Goal: Task Accomplishment & Management: Manage account settings

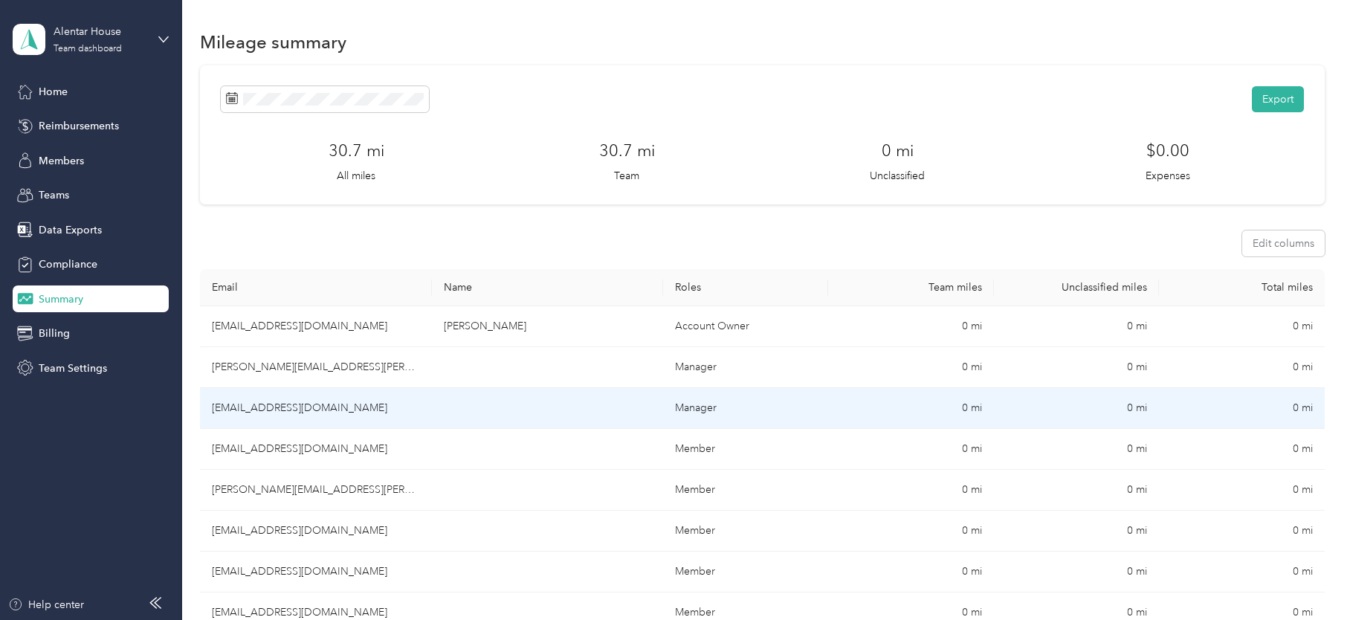
click at [330, 405] on td "[EMAIL_ADDRESS][DOMAIN_NAME]" at bounding box center [315, 408] width 231 height 41
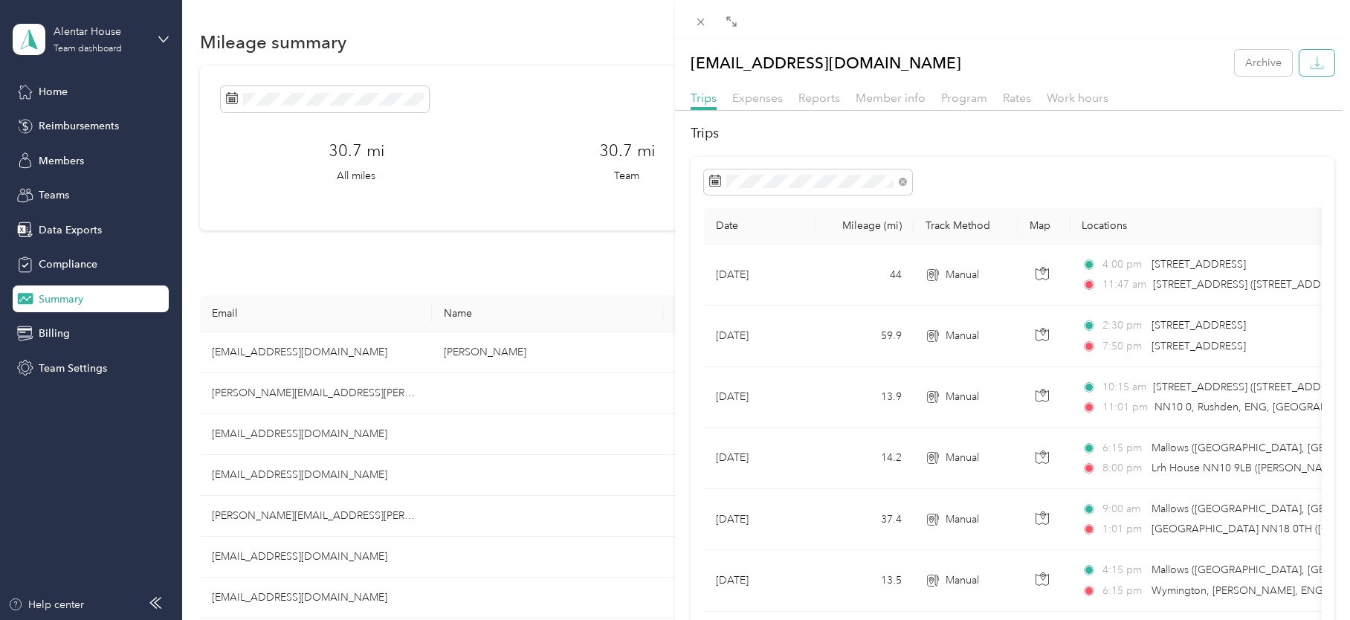
click at [1303, 53] on button "button" at bounding box center [1317, 63] width 35 height 26
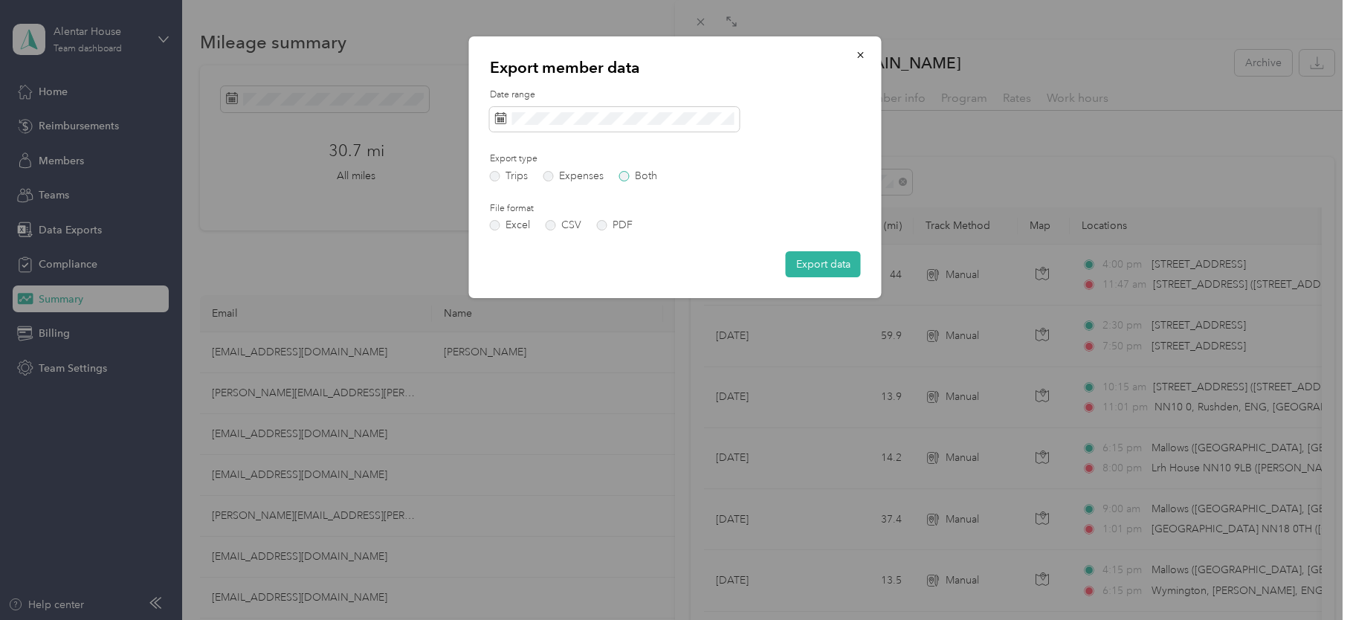
click at [630, 179] on label "Both" at bounding box center [638, 176] width 38 height 10
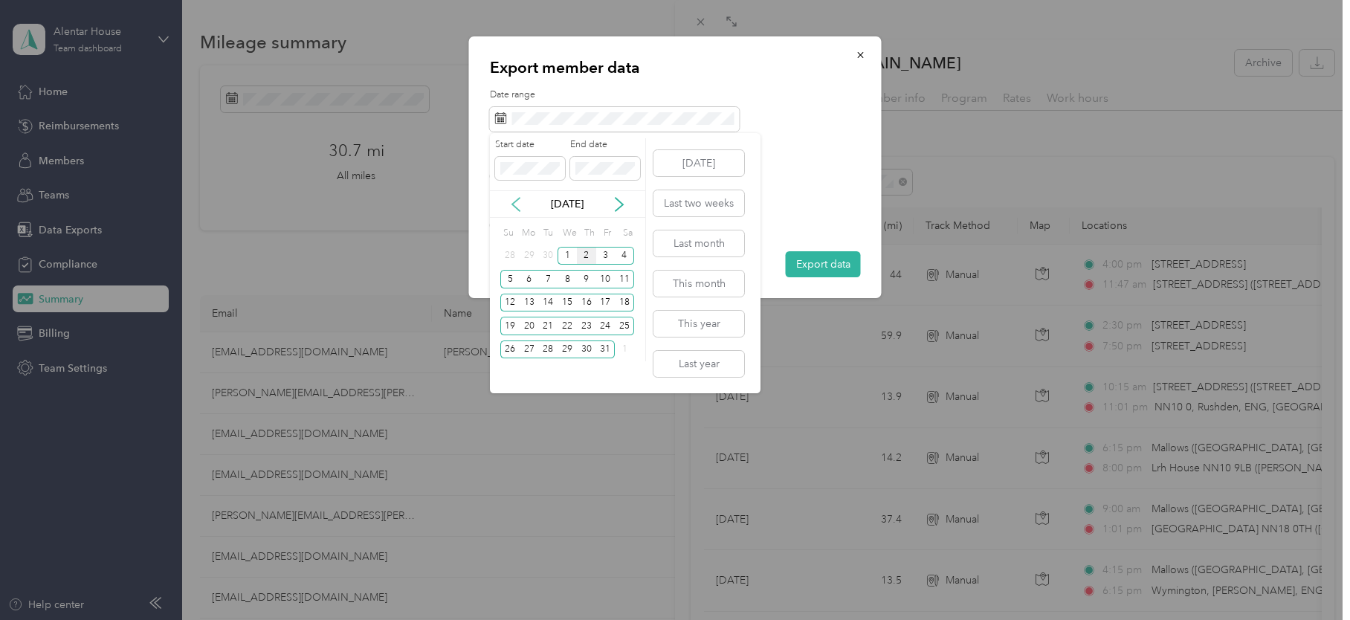
click at [516, 202] on icon at bounding box center [516, 204] width 15 height 15
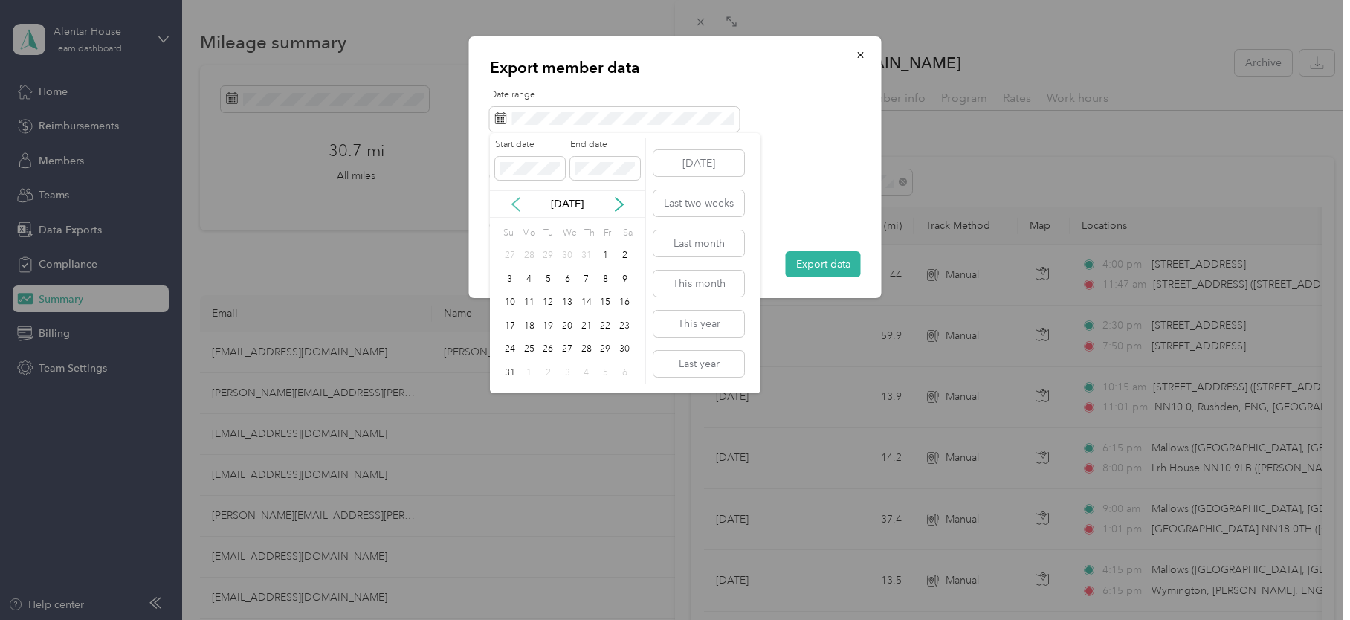
click at [516, 202] on icon at bounding box center [516, 204] width 15 height 15
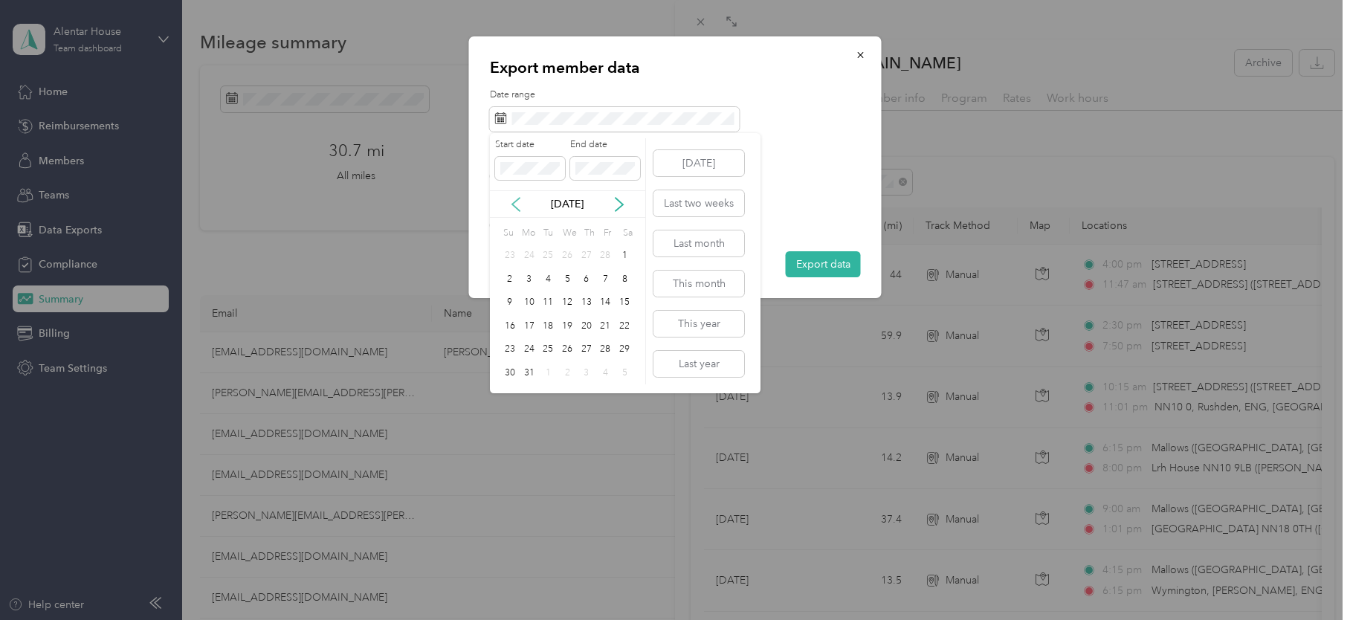
click at [516, 202] on icon at bounding box center [516, 204] width 15 height 15
click at [564, 251] on div "1" at bounding box center [567, 256] width 19 height 19
click at [620, 201] on icon at bounding box center [619, 204] width 7 height 13
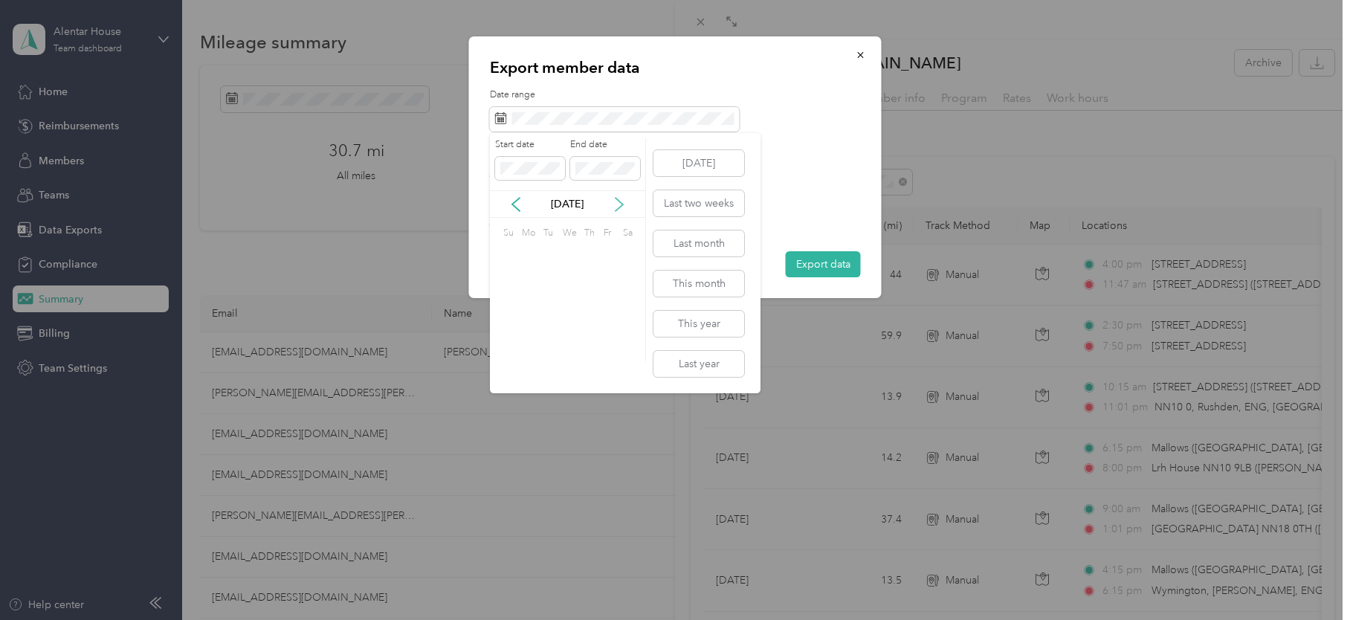
click at [620, 201] on icon at bounding box center [619, 204] width 7 height 13
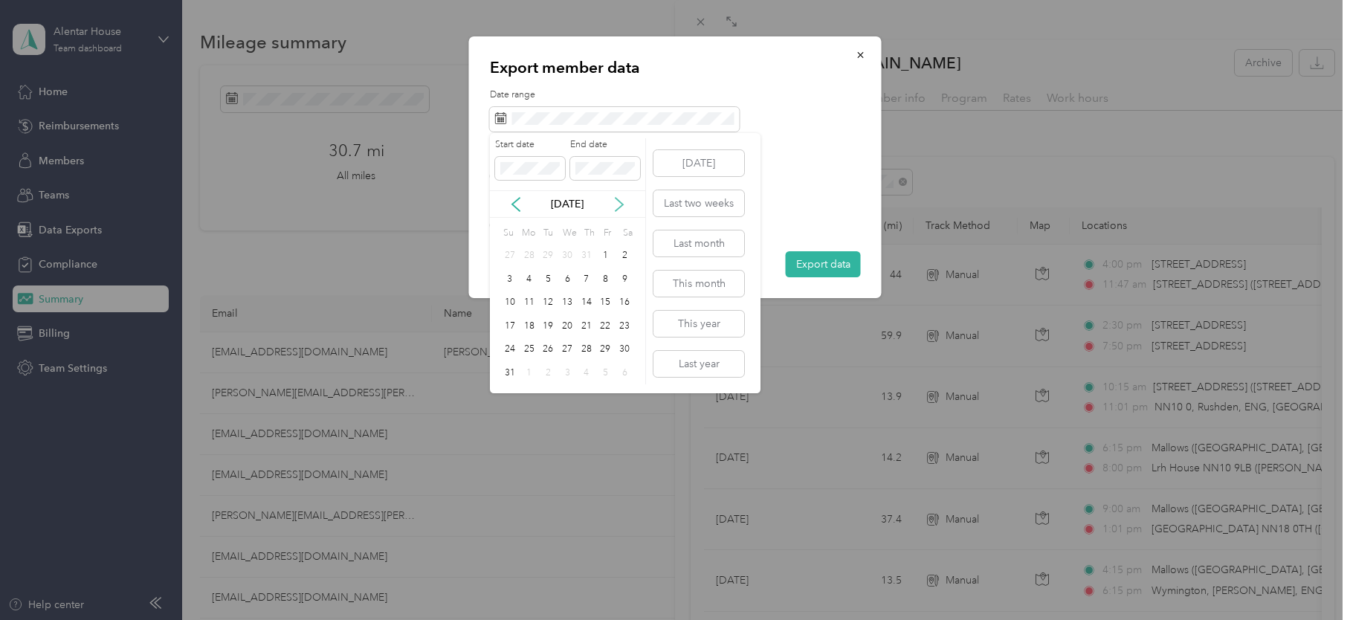
click at [620, 201] on icon at bounding box center [619, 204] width 7 height 13
click at [584, 251] on div "2" at bounding box center [586, 256] width 19 height 19
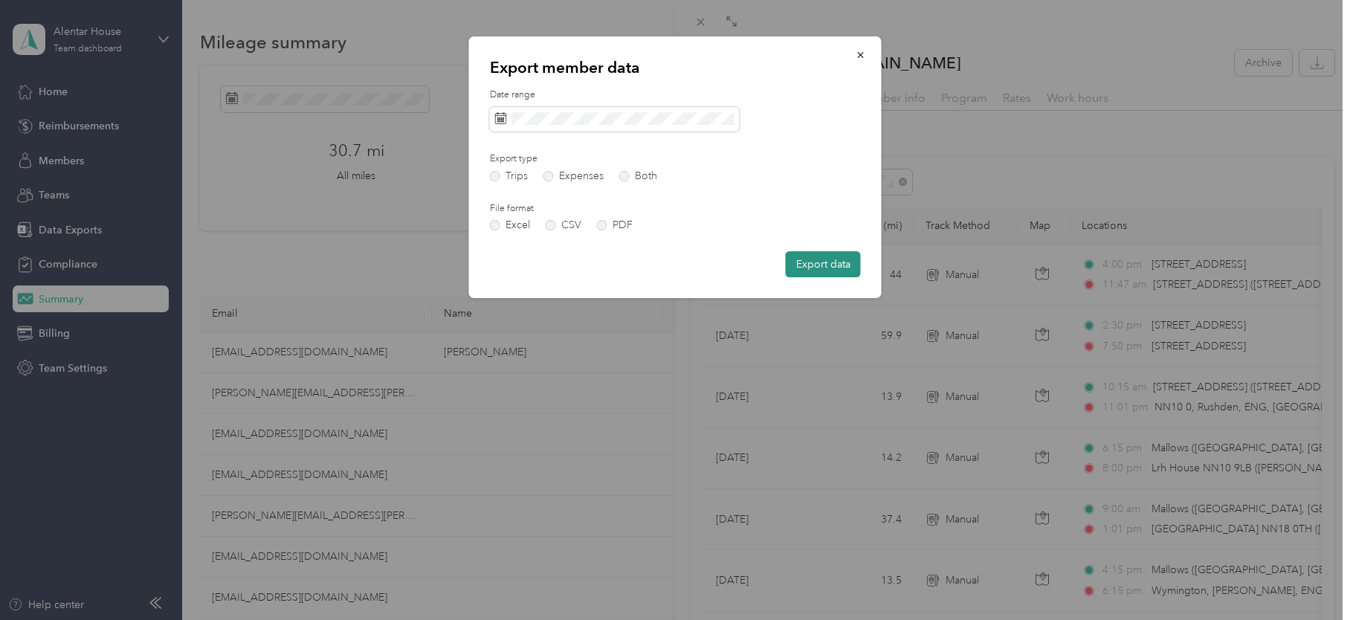
click at [823, 257] on button "Export data" at bounding box center [823, 264] width 75 height 26
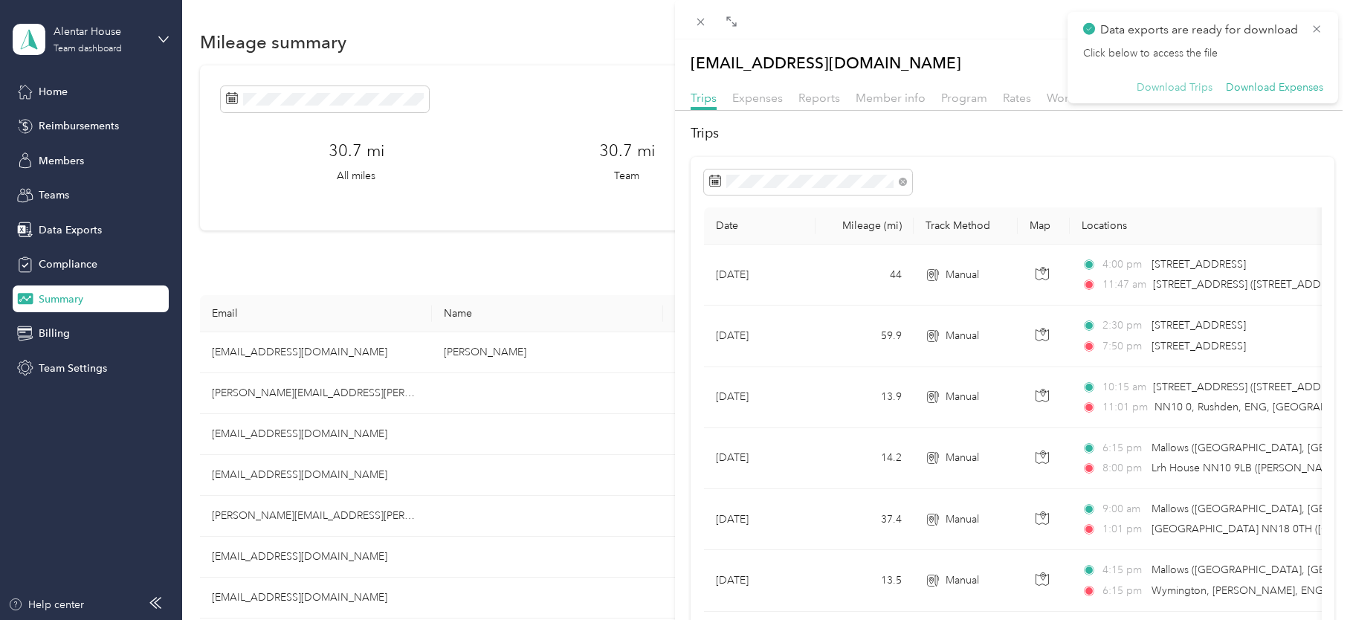
click at [1188, 82] on button "Download Trips" at bounding box center [1175, 87] width 76 height 13
click at [1264, 85] on button "Download Expenses" at bounding box center [1274, 87] width 97 height 13
click at [636, 71] on div "zoe.whitbread@alentarcare.com Archive Trips Expenses Reports Member info Progra…" at bounding box center [675, 310] width 1350 height 620
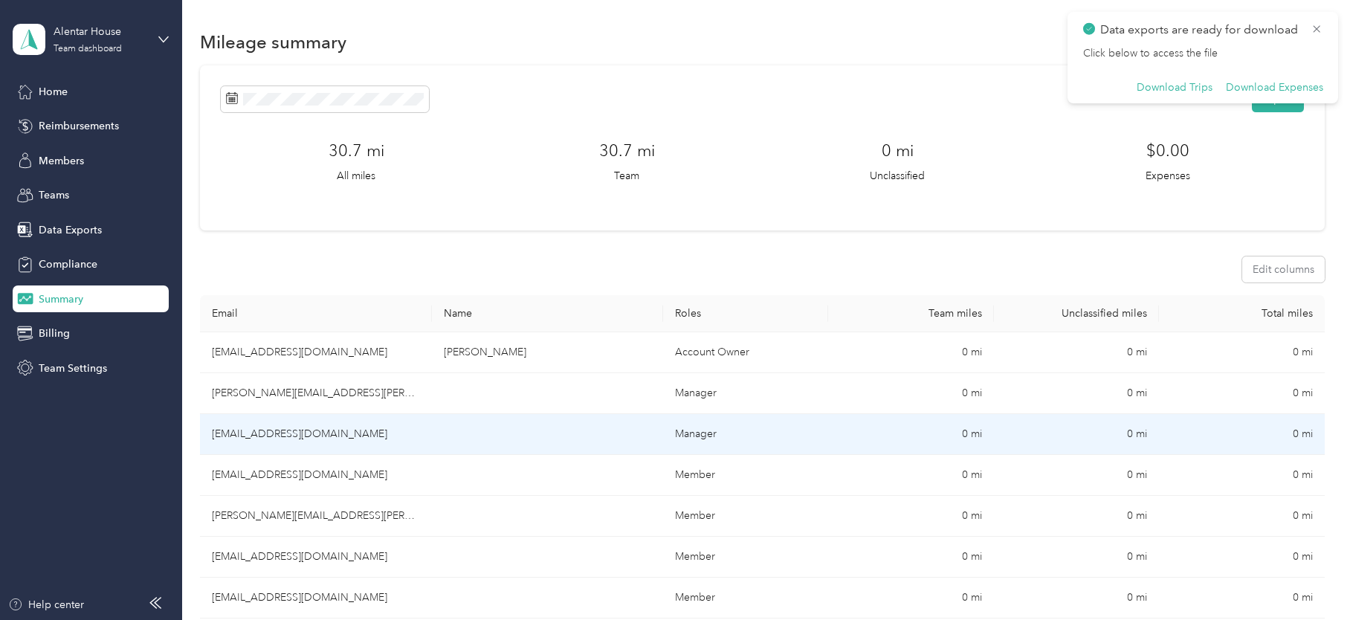
click at [291, 434] on td "[EMAIL_ADDRESS][DOMAIN_NAME]" at bounding box center [315, 434] width 231 height 41
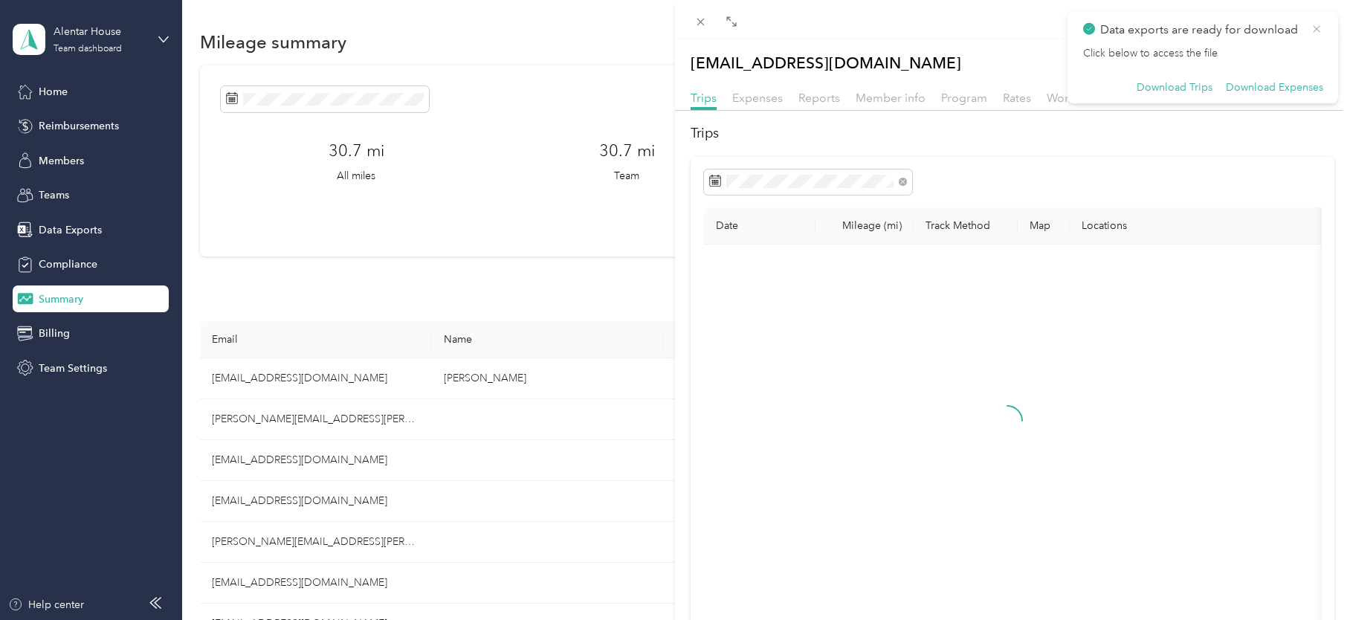
click at [1316, 29] on icon at bounding box center [1317, 28] width 7 height 7
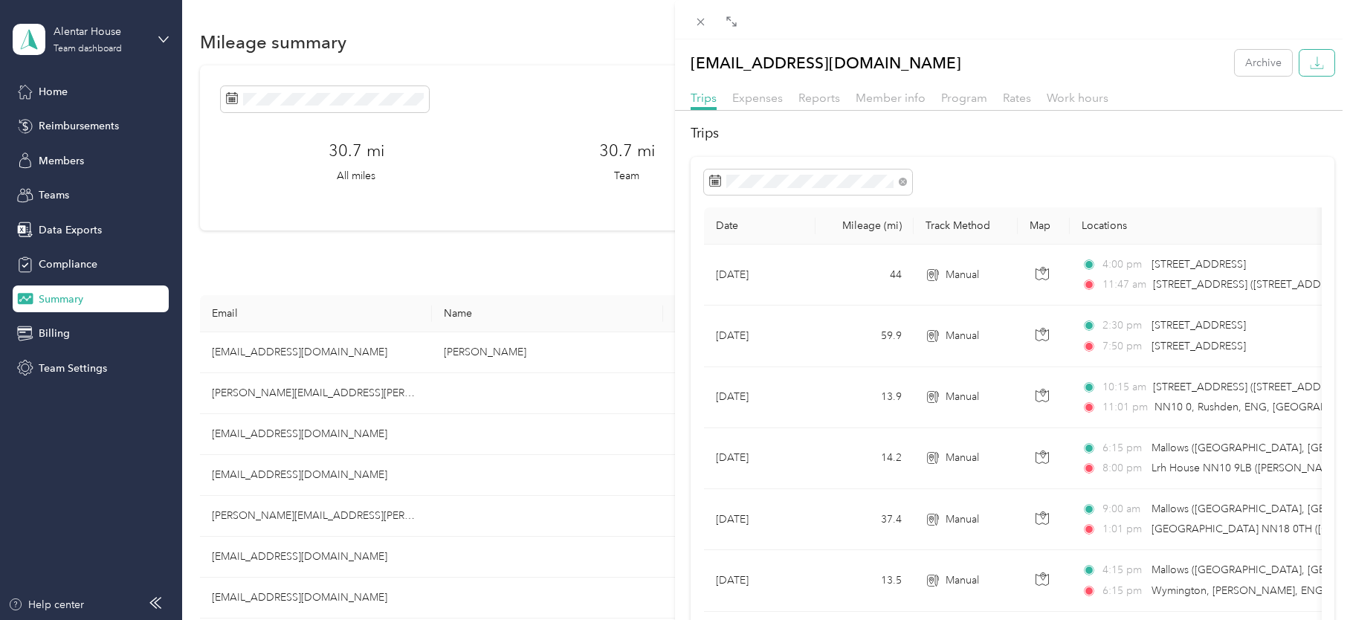
click at [1310, 59] on icon "button" at bounding box center [1317, 63] width 14 height 14
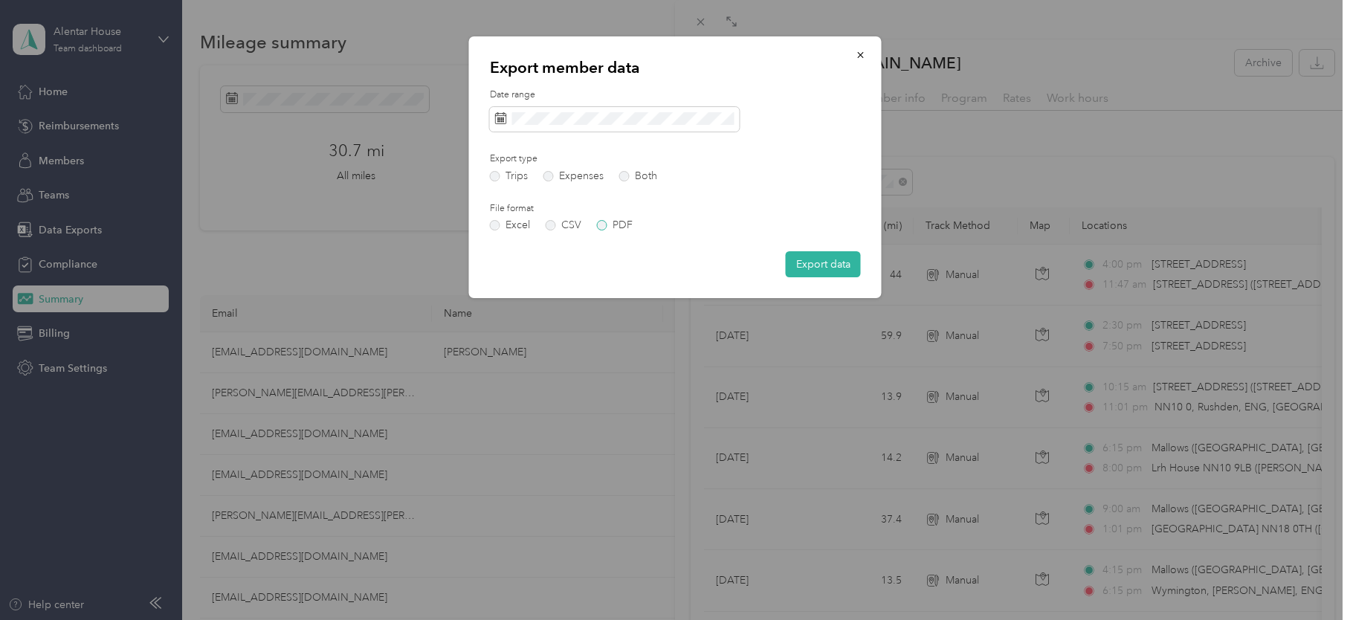
click at [601, 222] on label "PDF" at bounding box center [615, 225] width 36 height 10
click at [625, 172] on label "Both" at bounding box center [638, 176] width 38 height 10
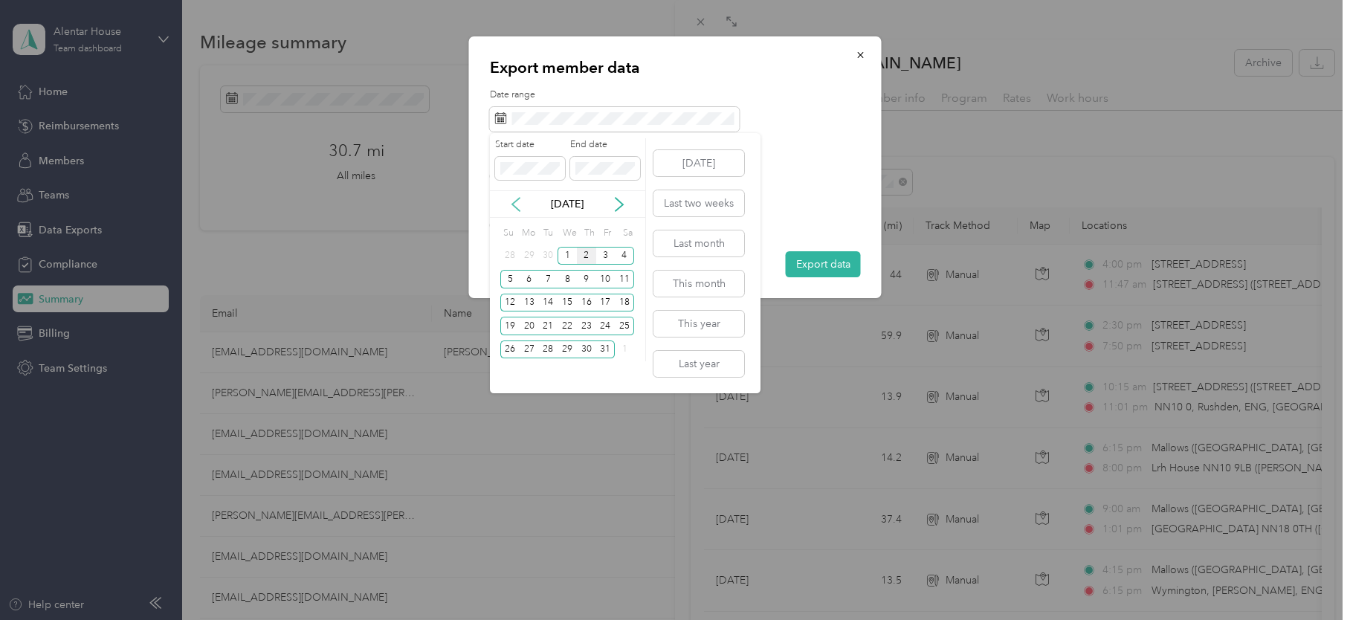
click at [512, 204] on icon at bounding box center [515, 204] width 7 height 13
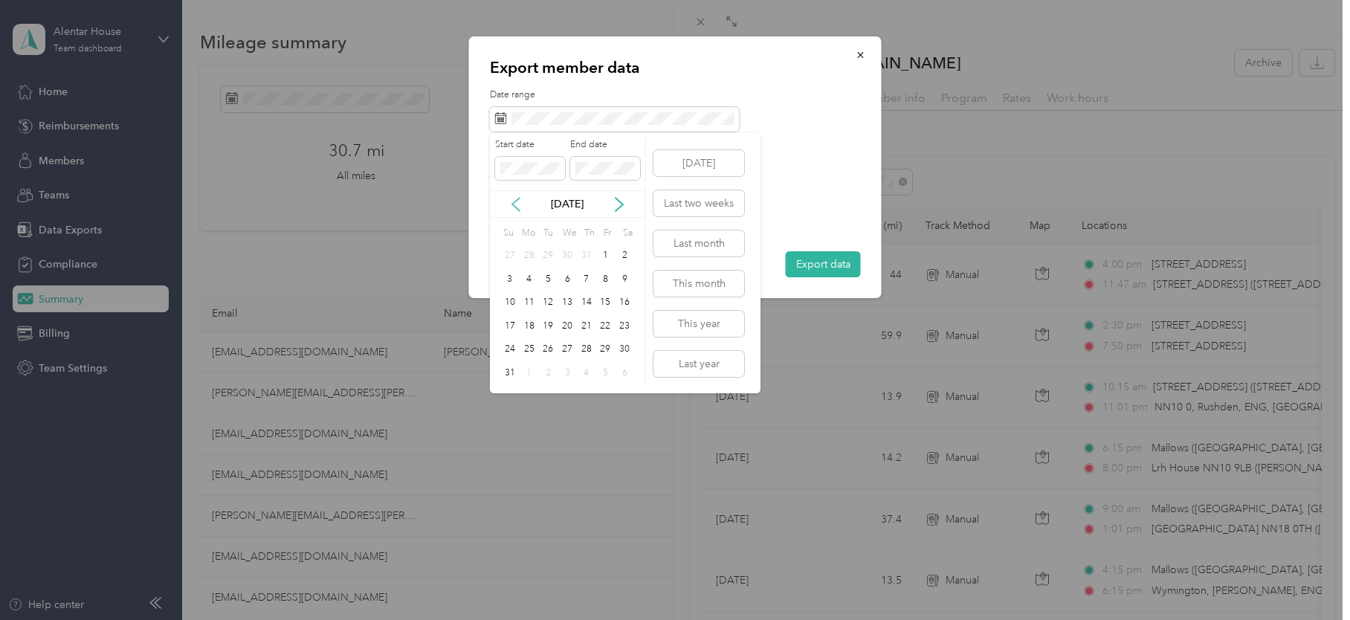
click at [513, 207] on icon at bounding box center [516, 204] width 15 height 15
click at [588, 327] on div "26" at bounding box center [586, 326] width 19 height 19
click at [569, 332] on div "25" at bounding box center [567, 326] width 19 height 19
click at [587, 326] on div "26" at bounding box center [586, 326] width 19 height 19
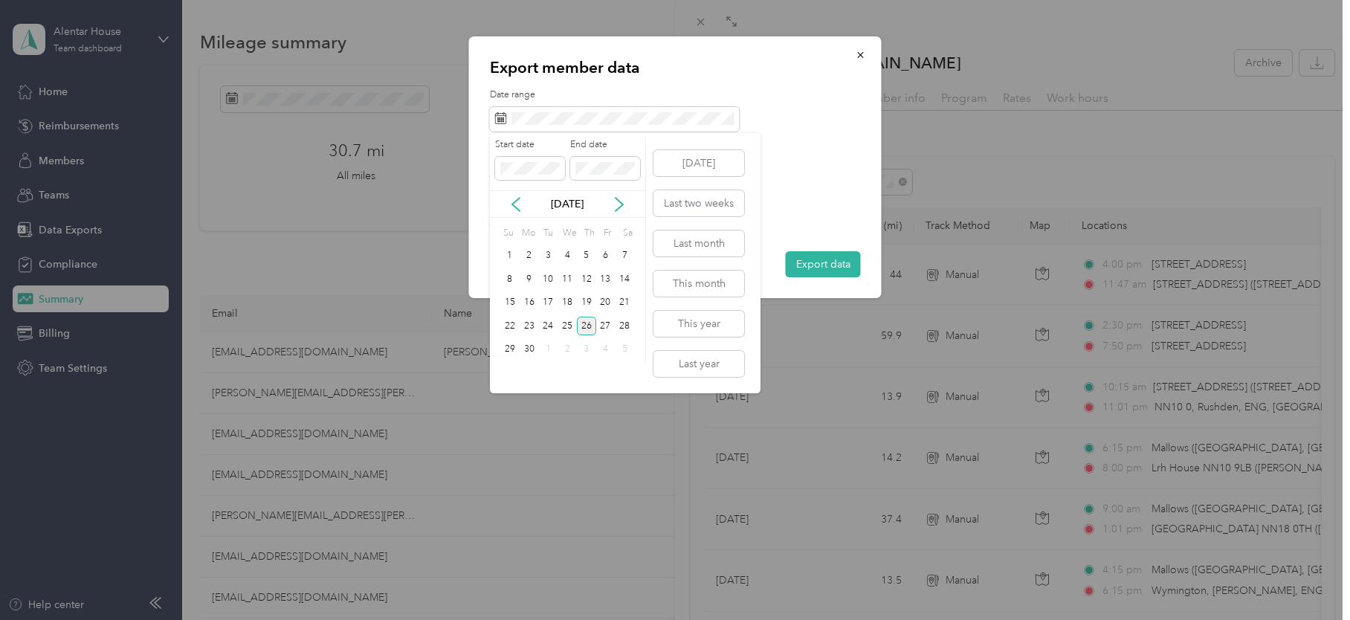
click at [587, 325] on div "26" at bounding box center [586, 326] width 19 height 19
click at [620, 200] on icon at bounding box center [619, 204] width 15 height 15
click at [601, 325] on div "25" at bounding box center [605, 326] width 19 height 19
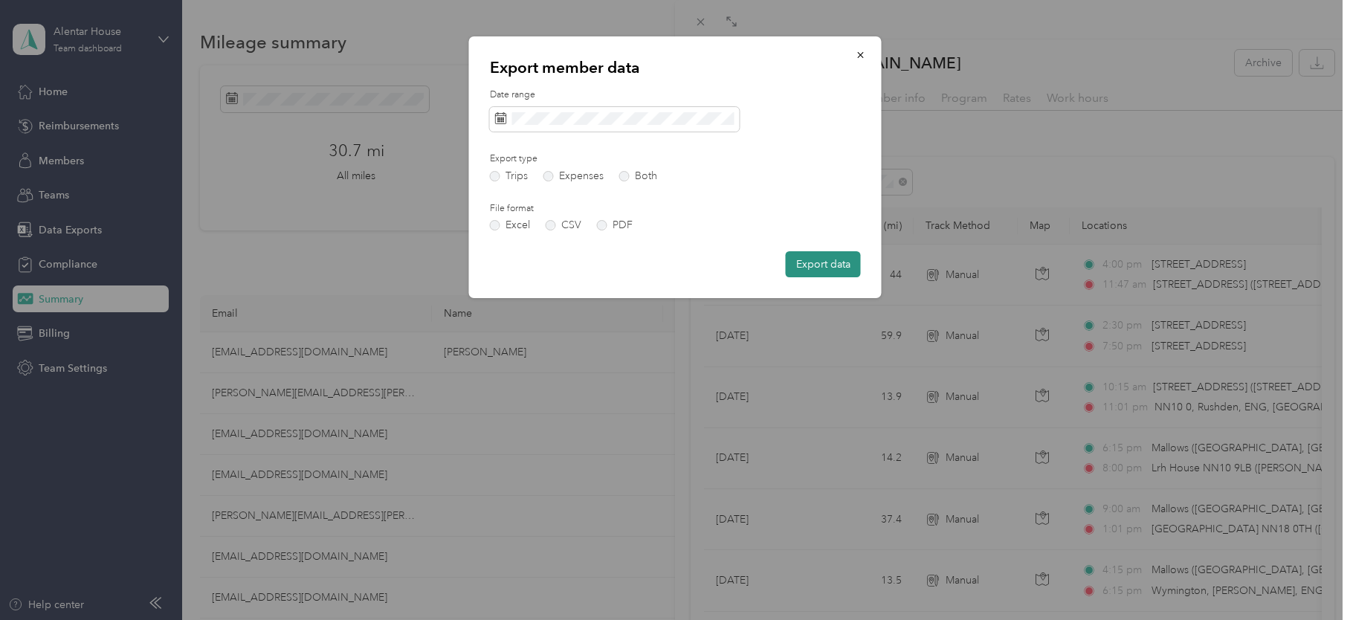
click at [817, 265] on button "Export data" at bounding box center [823, 264] width 75 height 26
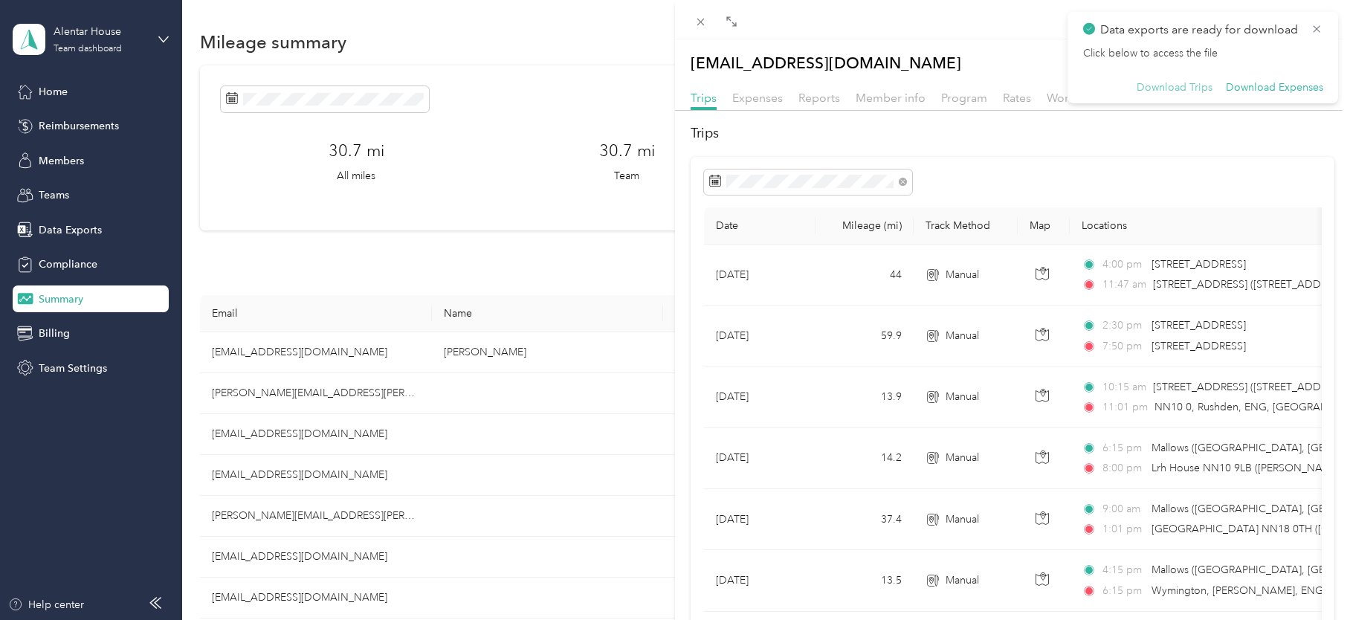
click at [1194, 83] on button "Download Trips" at bounding box center [1175, 87] width 76 height 13
click at [1280, 89] on button "Download Expenses" at bounding box center [1274, 87] width 97 height 13
click at [1312, 27] on icon at bounding box center [1317, 28] width 12 height 13
click at [1310, 63] on icon "button" at bounding box center [1317, 63] width 14 height 14
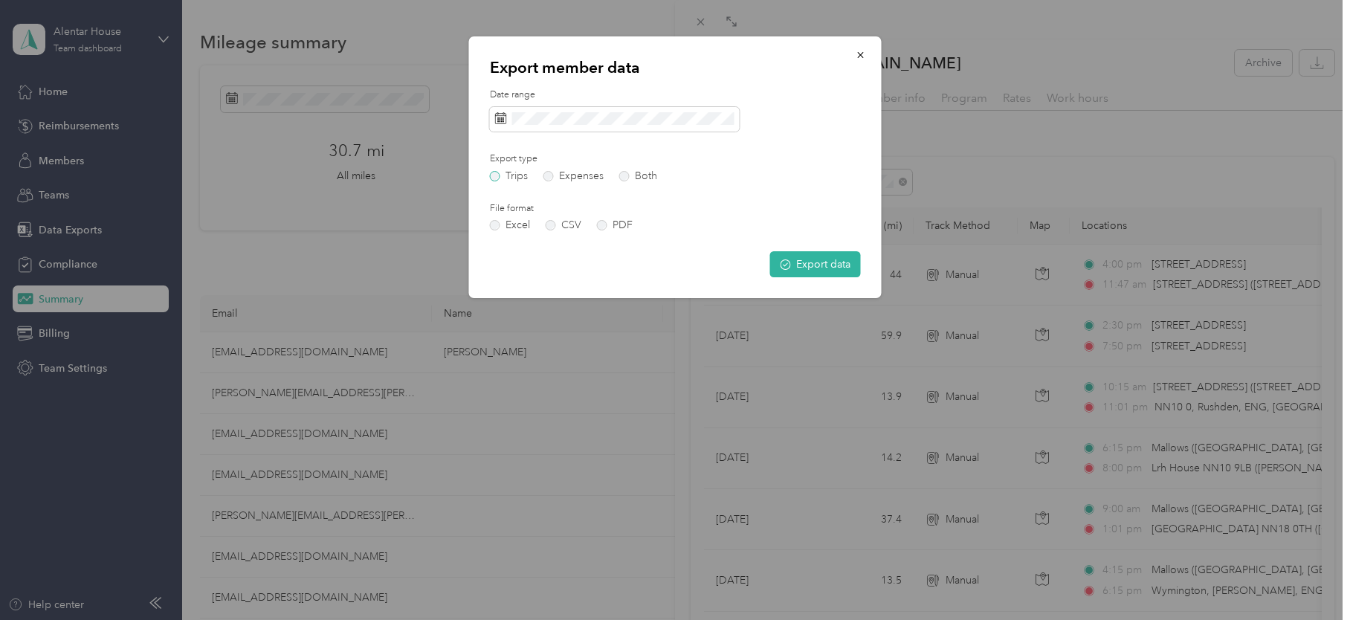
click at [511, 175] on label "Trips" at bounding box center [509, 176] width 38 height 10
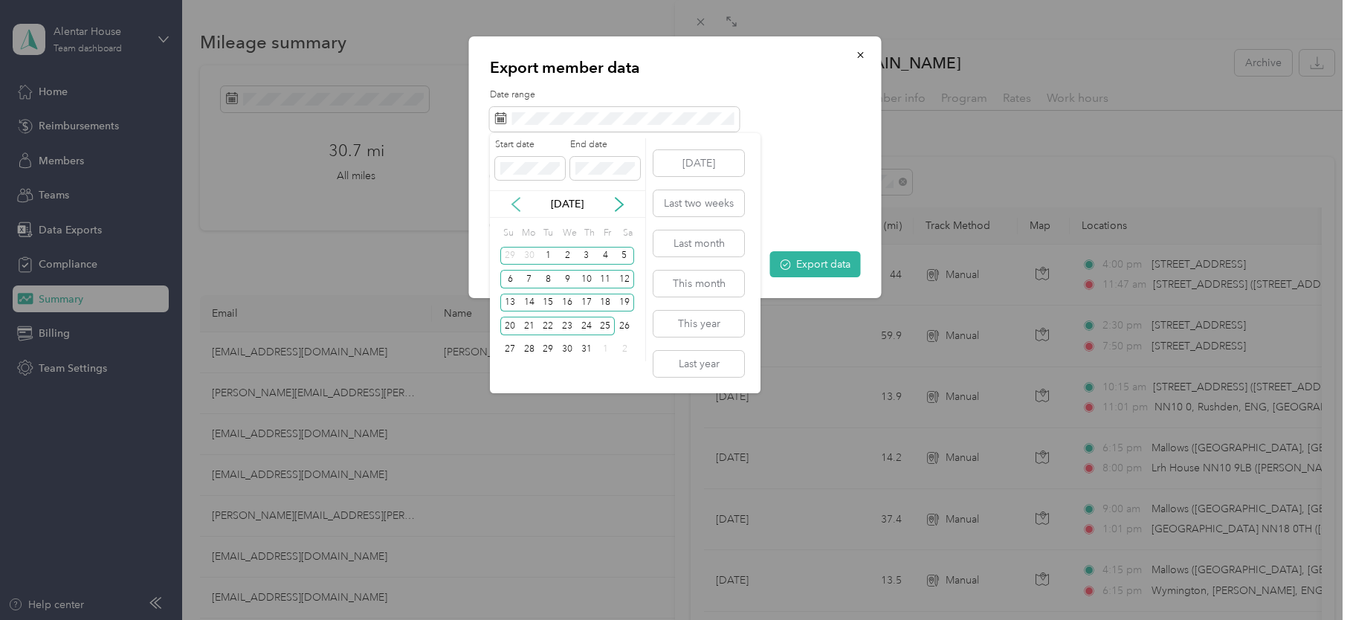
click at [514, 201] on icon at bounding box center [516, 204] width 15 height 15
click at [511, 346] on div "25" at bounding box center [509, 350] width 19 height 19
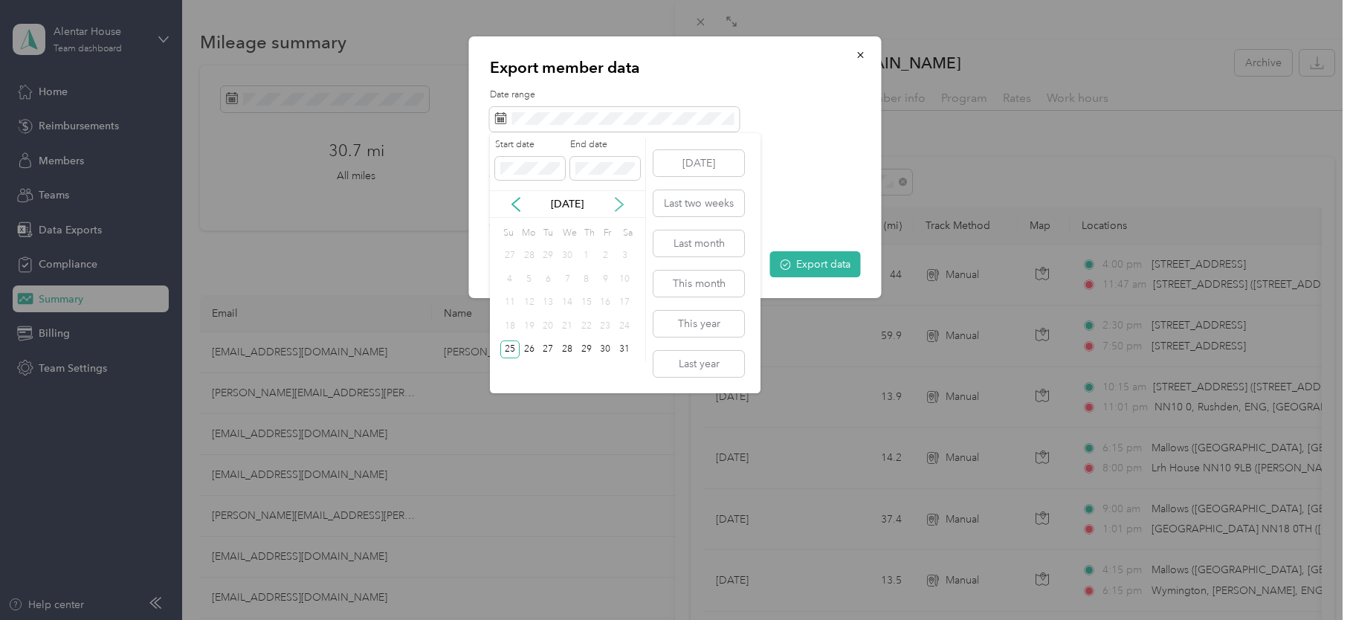
click at [621, 202] on icon at bounding box center [619, 204] width 7 height 13
click at [566, 324] on div "25" at bounding box center [567, 326] width 19 height 19
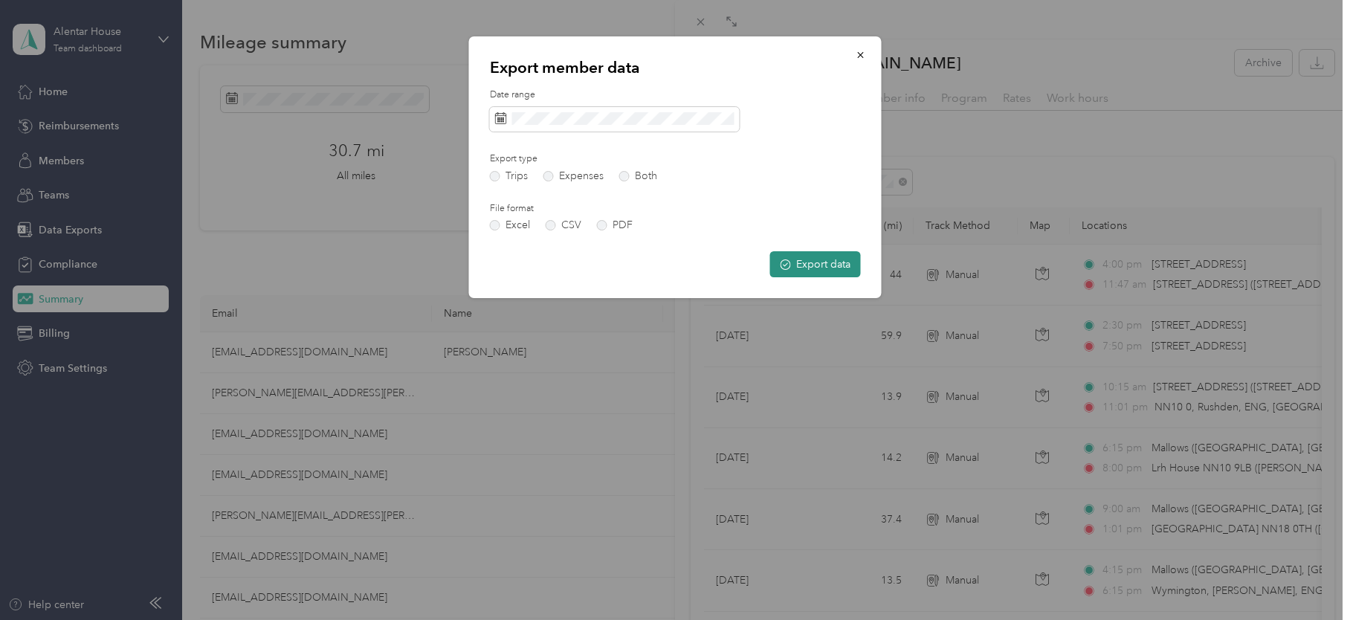
click at [815, 265] on button "Export data" at bounding box center [815, 264] width 91 height 26
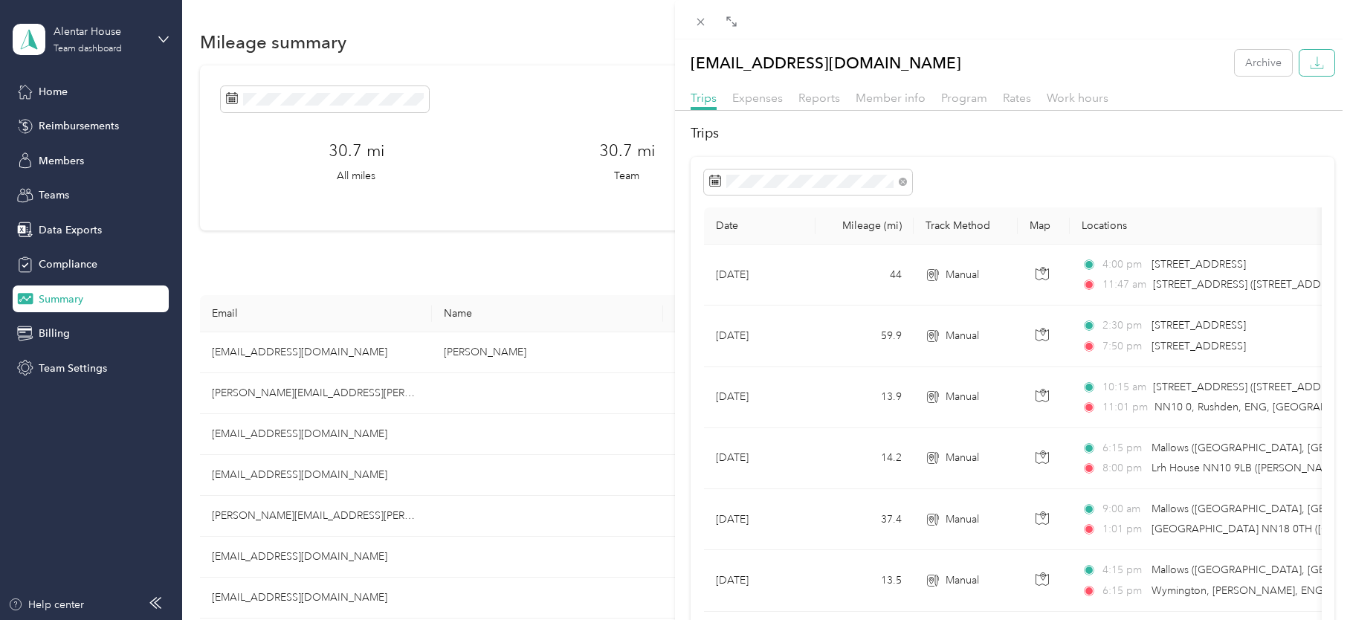
click at [1307, 55] on button "button" at bounding box center [1317, 63] width 35 height 26
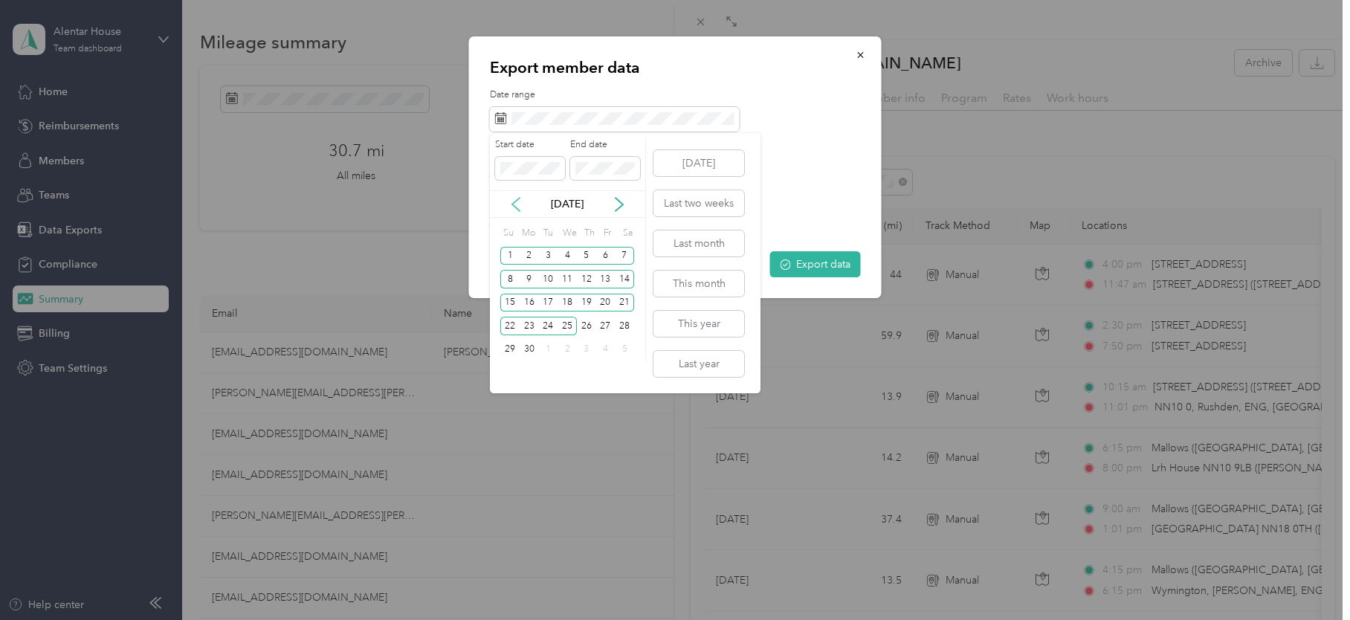
click at [517, 204] on icon at bounding box center [516, 204] width 15 height 15
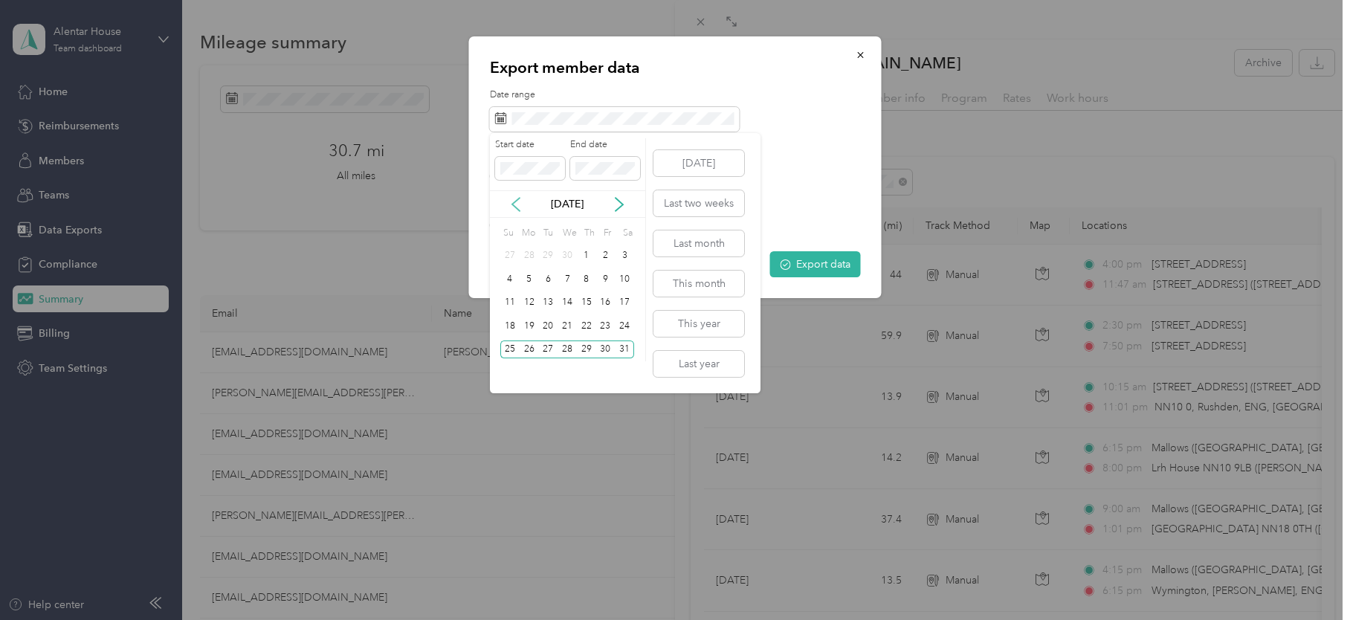
click at [517, 204] on icon at bounding box center [516, 204] width 15 height 15
click at [607, 324] on div "25" at bounding box center [605, 326] width 19 height 19
click at [616, 201] on icon at bounding box center [619, 204] width 15 height 15
click at [508, 348] on div "25" at bounding box center [509, 350] width 19 height 19
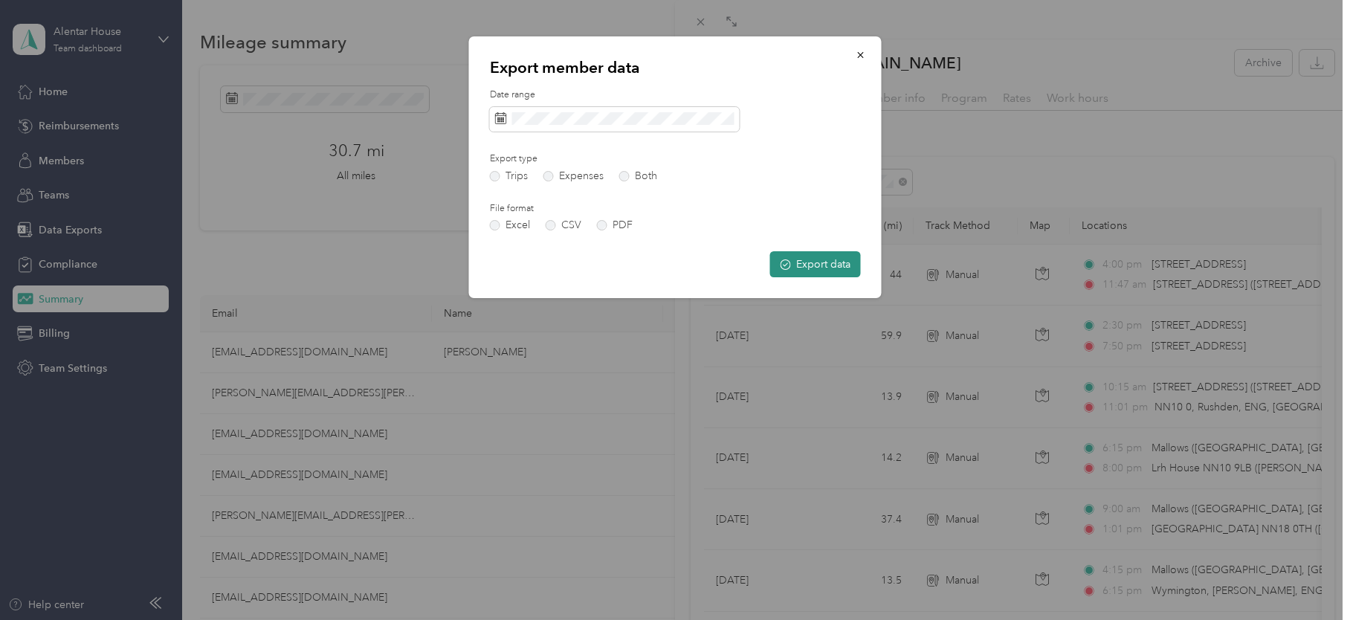
click at [807, 261] on button "Export data" at bounding box center [815, 264] width 91 height 26
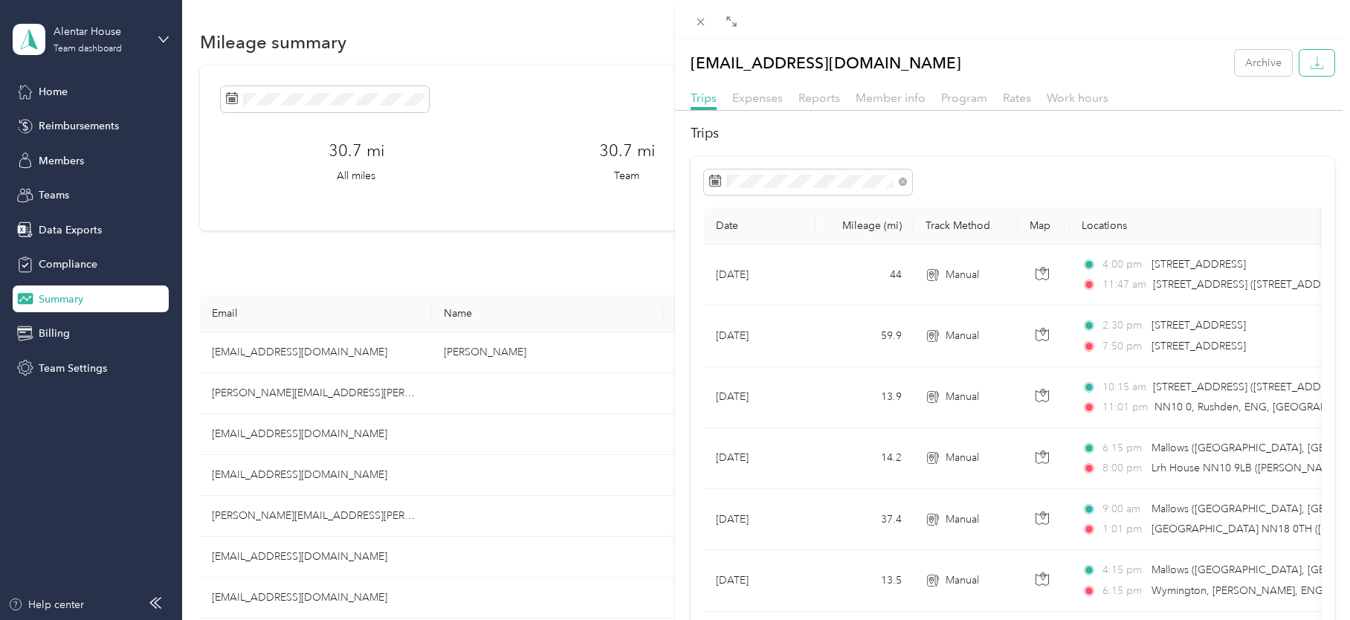
click at [1310, 59] on icon "button" at bounding box center [1317, 63] width 14 height 14
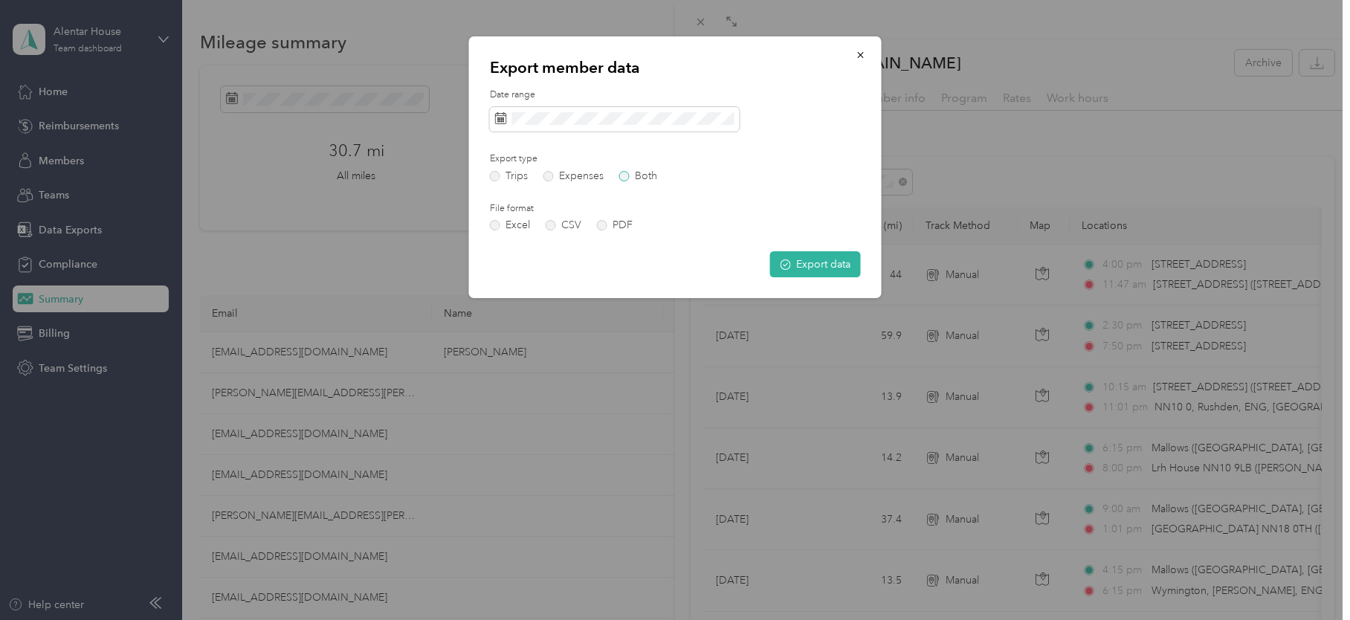
click at [625, 172] on label "Both" at bounding box center [638, 176] width 38 height 10
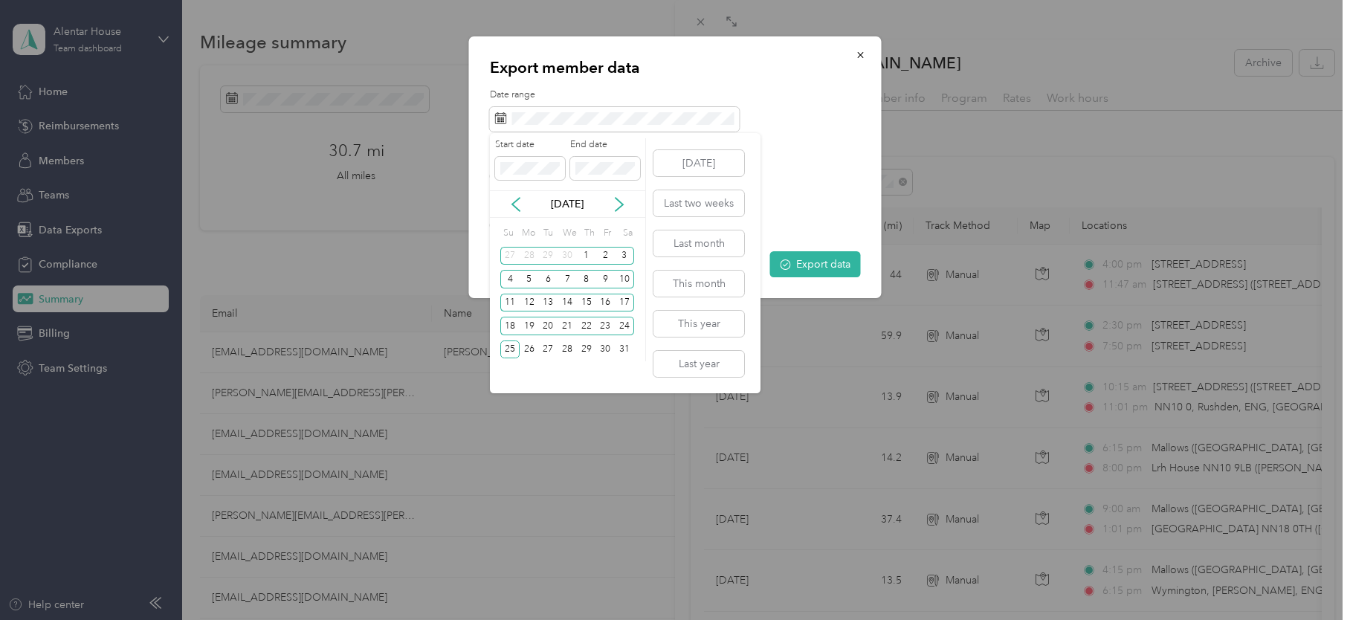
click at [524, 200] on div "May 2025" at bounding box center [567, 204] width 155 height 16
click at [509, 200] on icon at bounding box center [516, 204] width 15 height 15
click at [604, 277] on div "7" at bounding box center [605, 279] width 19 height 19
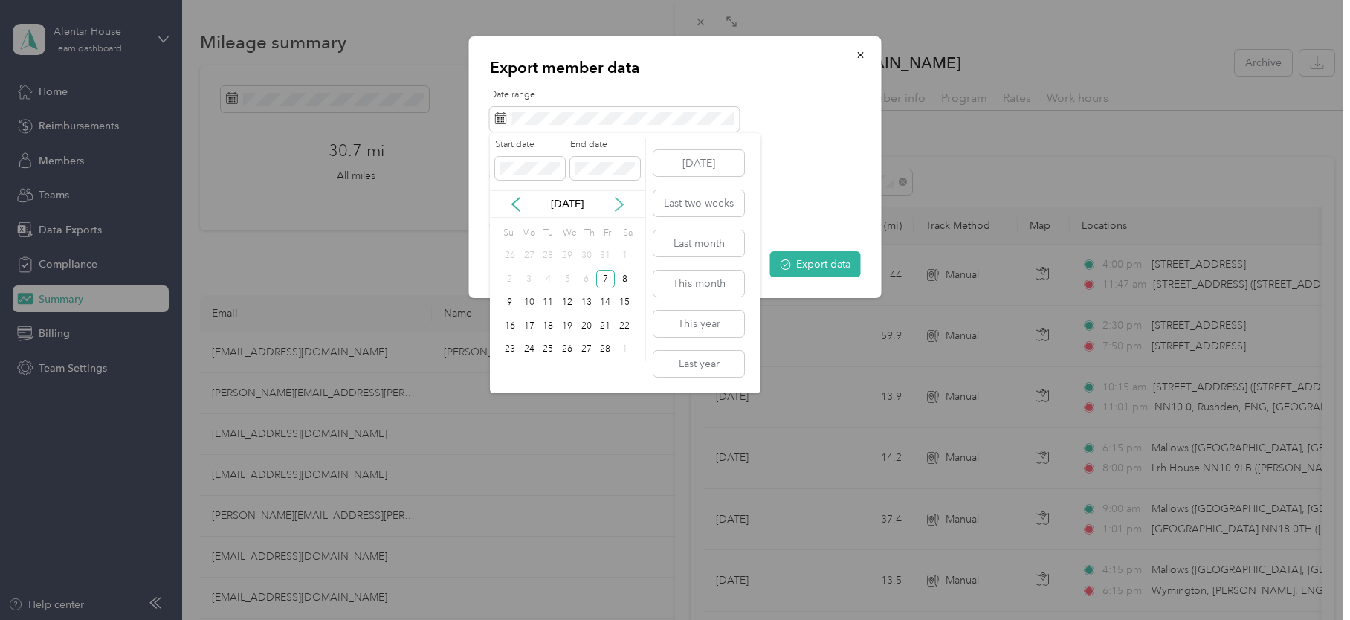
click at [619, 201] on icon at bounding box center [619, 204] width 7 height 13
click at [584, 283] on div "6" at bounding box center [586, 279] width 19 height 19
click at [517, 202] on icon at bounding box center [516, 204] width 15 height 15
click at [604, 279] on div "7" at bounding box center [605, 279] width 19 height 19
click at [618, 199] on icon at bounding box center [619, 204] width 7 height 13
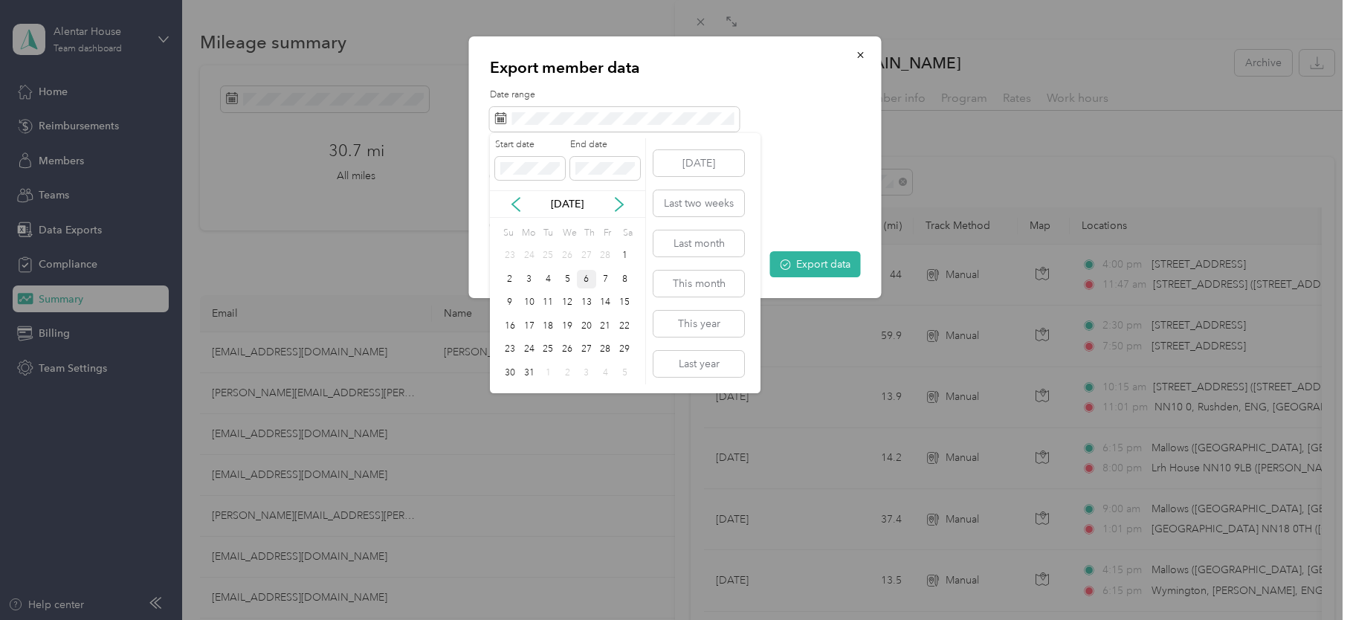
click at [583, 279] on div "6" at bounding box center [586, 279] width 19 height 19
click at [624, 253] on div "1" at bounding box center [624, 256] width 19 height 19
click at [551, 190] on div "Mar 2025" at bounding box center [567, 204] width 155 height 28
click at [619, 203] on icon at bounding box center [619, 204] width 15 height 15
click at [511, 276] on div "6" at bounding box center [509, 279] width 19 height 19
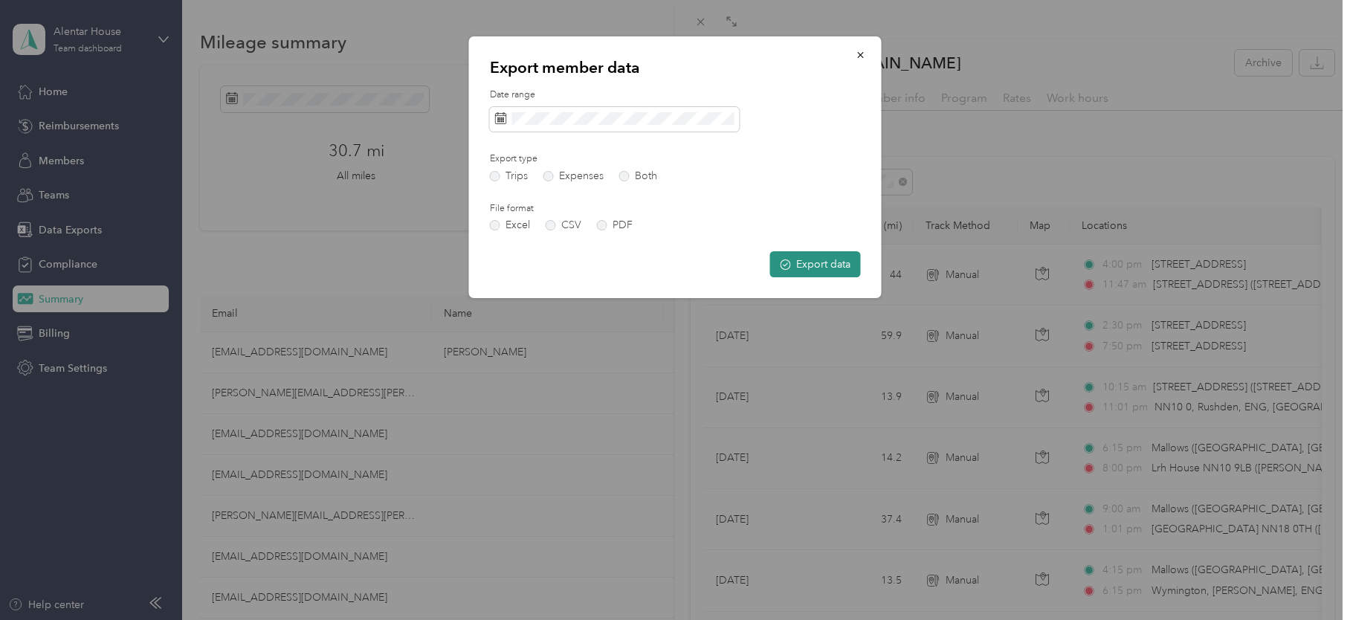
click at [807, 261] on button "Export data" at bounding box center [815, 264] width 91 height 26
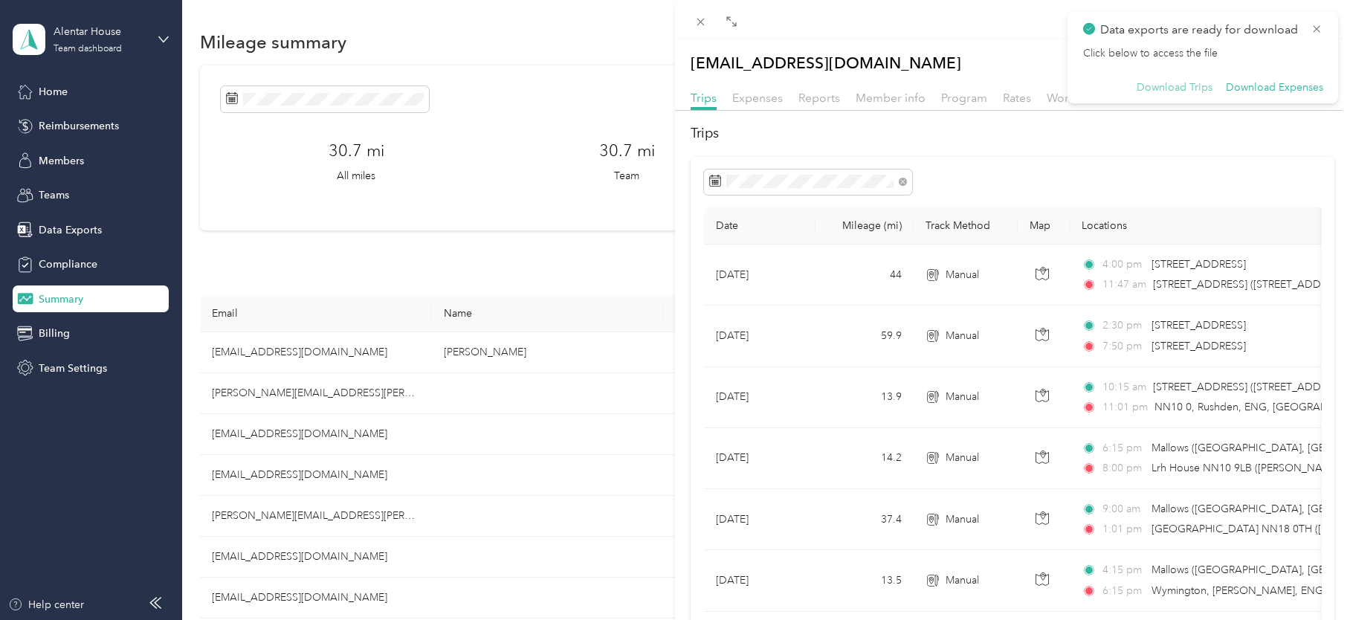
click at [1184, 85] on button "Download Trips" at bounding box center [1175, 87] width 76 height 13
click at [1274, 88] on button "Download Expenses" at bounding box center [1274, 87] width 97 height 13
